Goal: Information Seeking & Learning: Check status

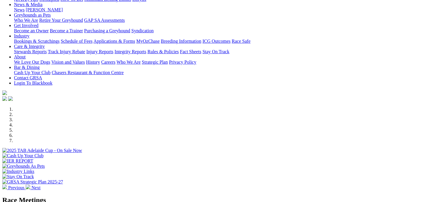
scroll to position [87, 0]
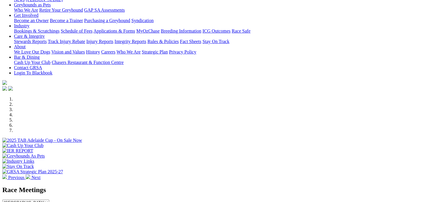
click at [49, 200] on select "[GEOGRAPHIC_DATA] [GEOGRAPHIC_DATA] [GEOGRAPHIC_DATA] [GEOGRAPHIC_DATA] [GEOGRA…" at bounding box center [25, 203] width 47 height 6
select select "NT"
click at [49, 200] on select "[GEOGRAPHIC_DATA] [GEOGRAPHIC_DATA] [GEOGRAPHIC_DATA] [GEOGRAPHIC_DATA] [GEOGRA…" at bounding box center [25, 203] width 47 height 6
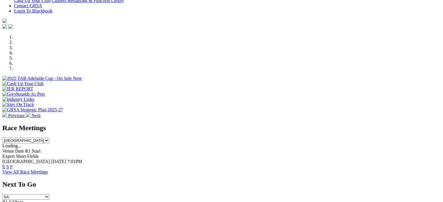
scroll to position [175, 0]
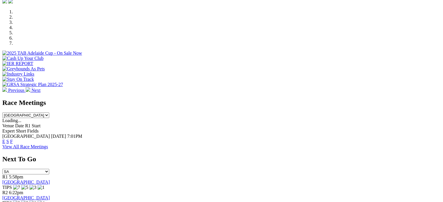
click at [13, 139] on link "F" at bounding box center [11, 141] width 3 height 5
